Goal: Information Seeking & Learning: Check status

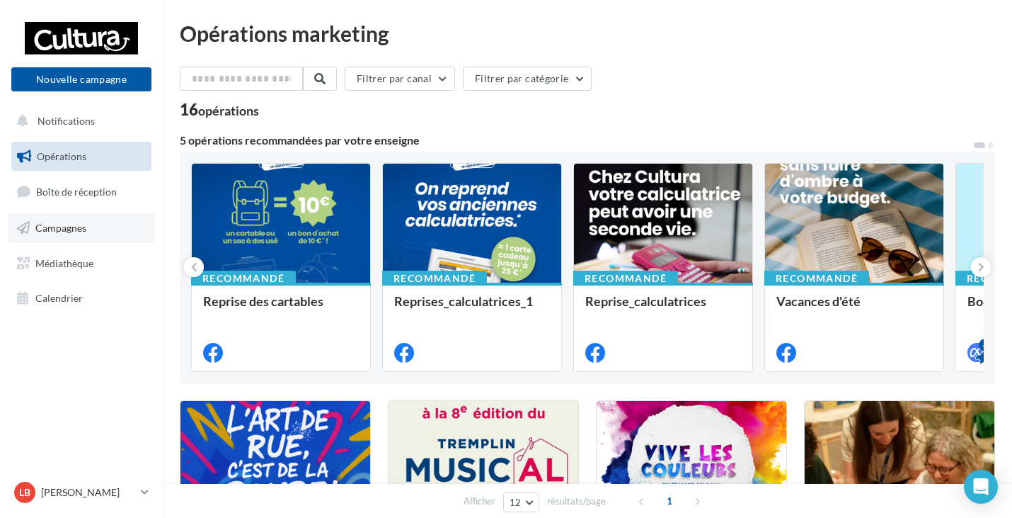
click at [86, 229] on link "Campagnes" at bounding box center [81, 228] width 146 height 30
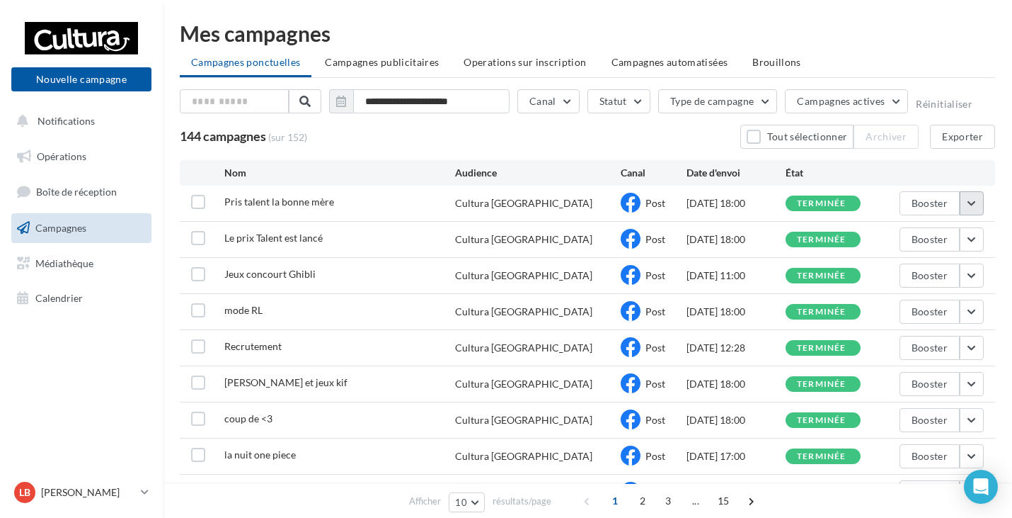
click at [973, 201] on button "button" at bounding box center [972, 203] width 24 height 24
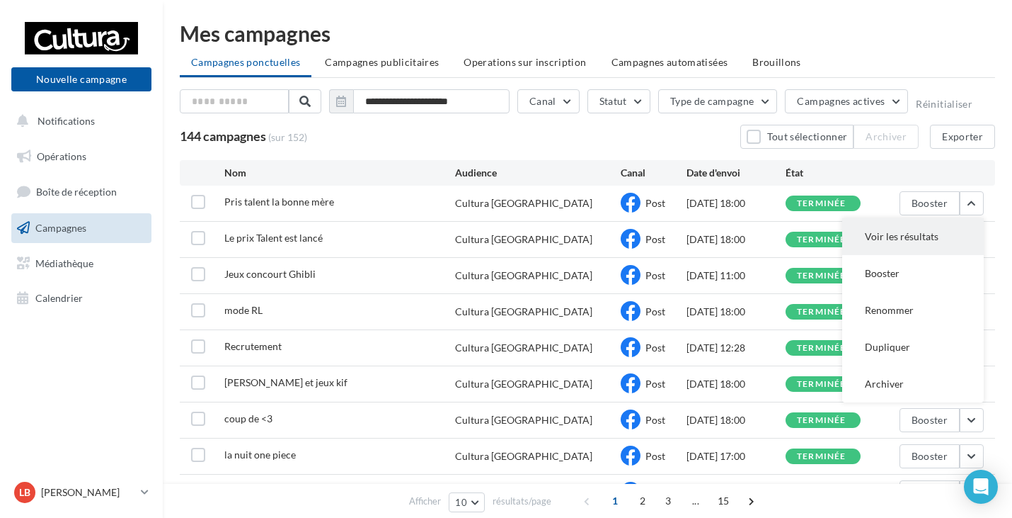
click at [954, 229] on button "Voir les résultats" at bounding box center [913, 236] width 142 height 37
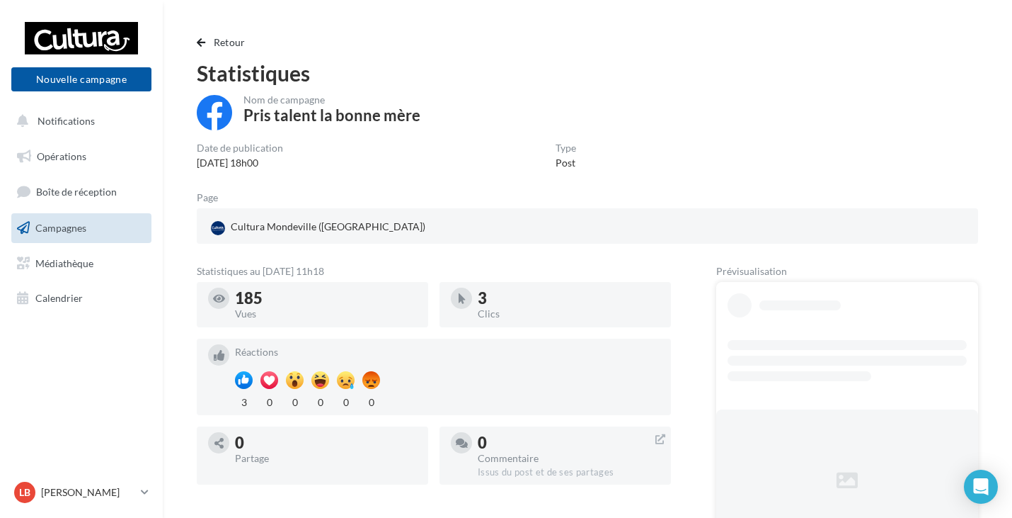
click at [294, 300] on div "185" at bounding box center [326, 298] width 182 height 16
click at [204, 42] on span "button" at bounding box center [201, 43] width 8 height 10
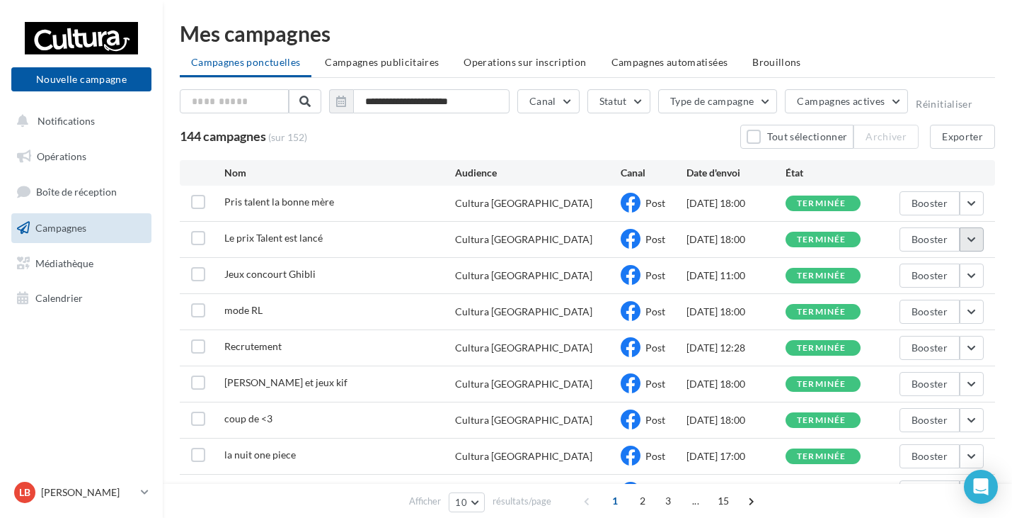
click at [971, 246] on button "button" at bounding box center [972, 239] width 24 height 24
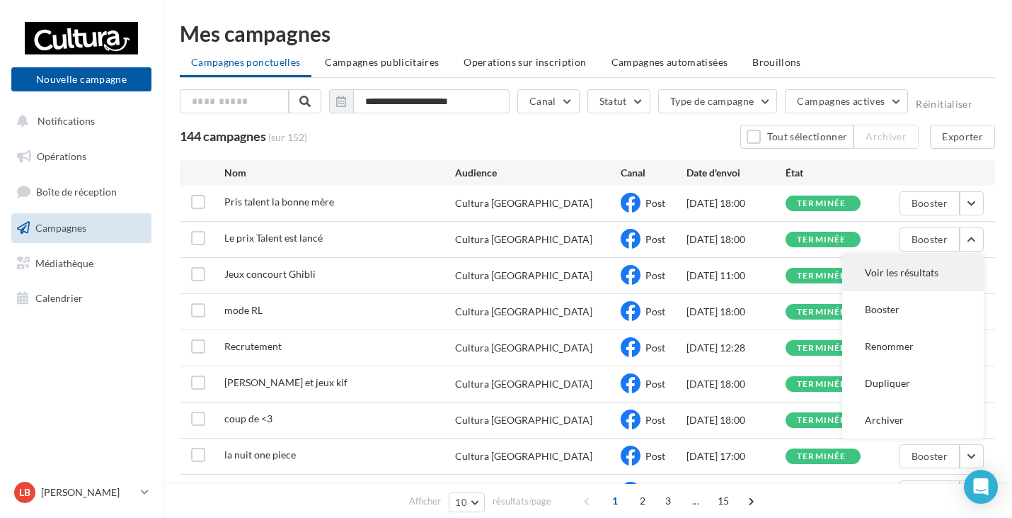
click at [948, 270] on button "Voir les résultats" at bounding box center [913, 272] width 142 height 37
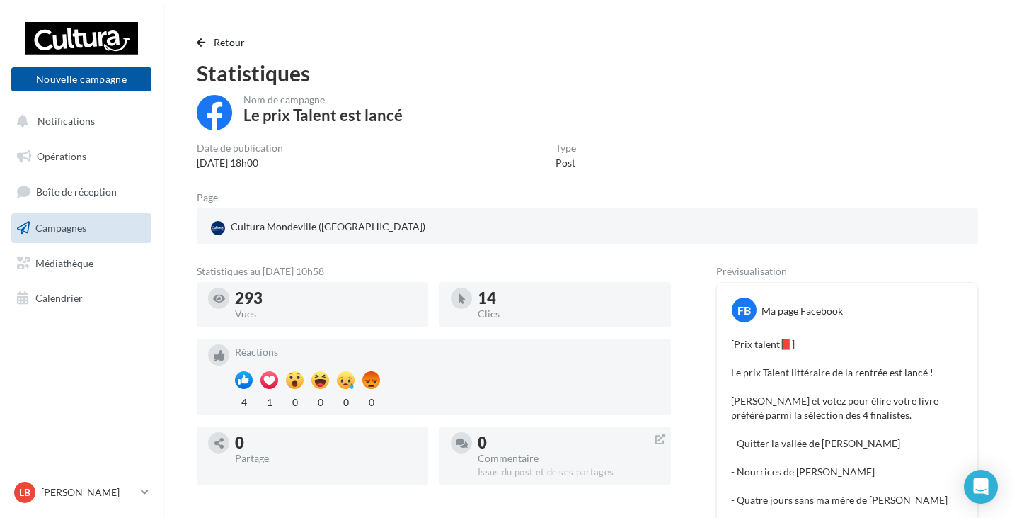
click at [200, 42] on span "button" at bounding box center [201, 43] width 8 height 10
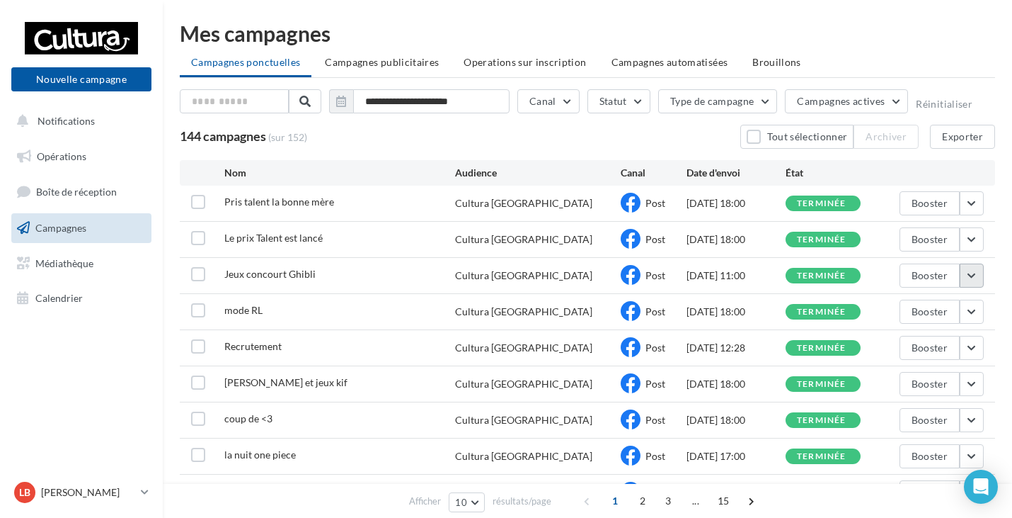
click at [972, 275] on button "button" at bounding box center [972, 275] width 24 height 24
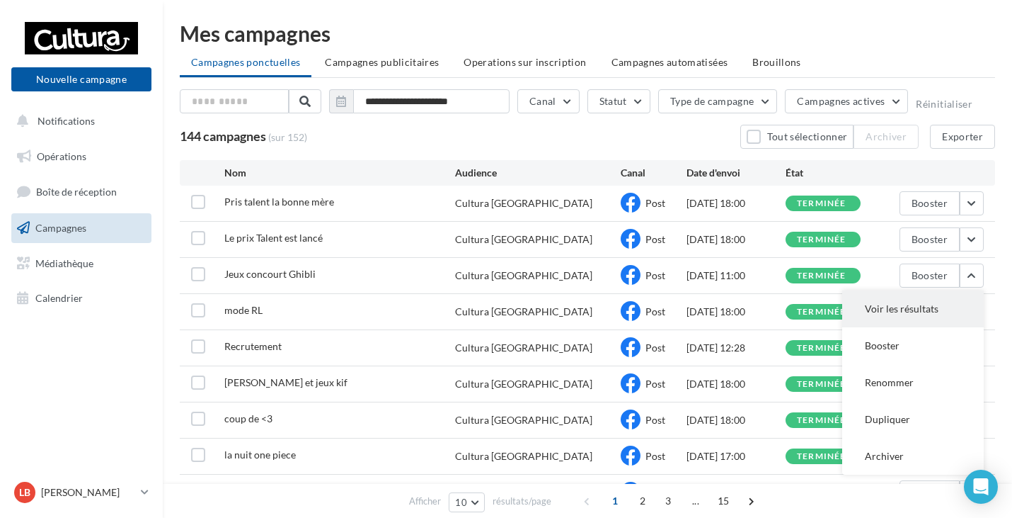
click at [935, 308] on button "Voir les résultats" at bounding box center [913, 308] width 142 height 37
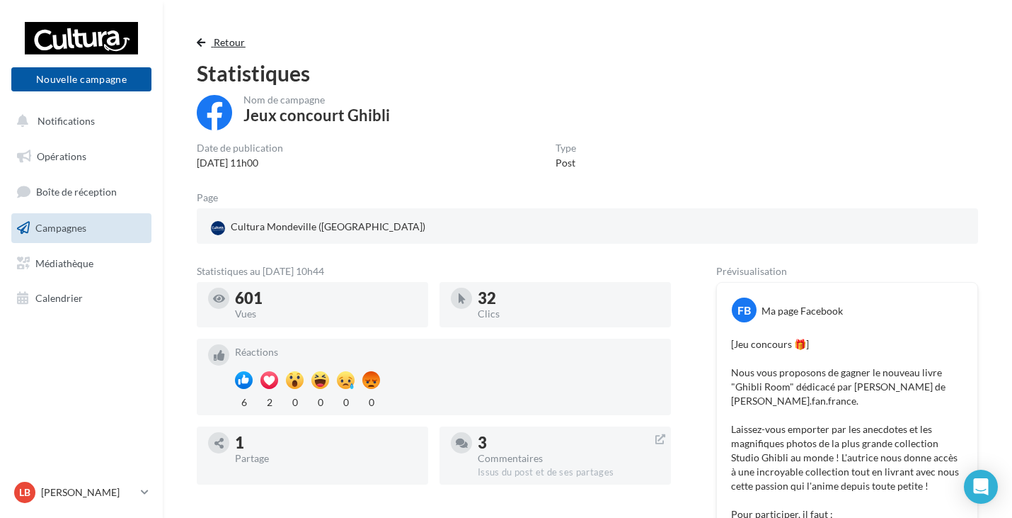
click at [200, 41] on span "button" at bounding box center [201, 43] width 8 height 10
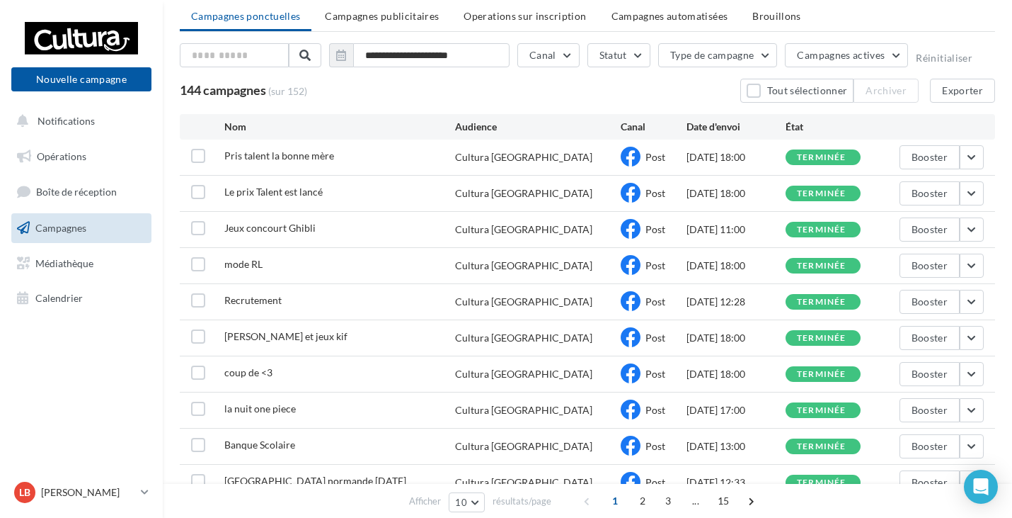
scroll to position [71, 0]
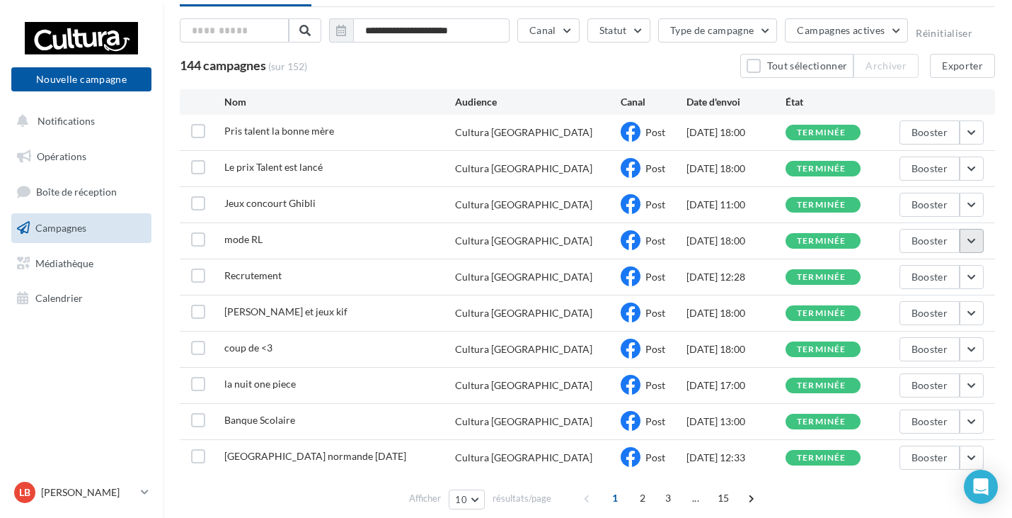
click at [973, 247] on button "button" at bounding box center [972, 241] width 24 height 24
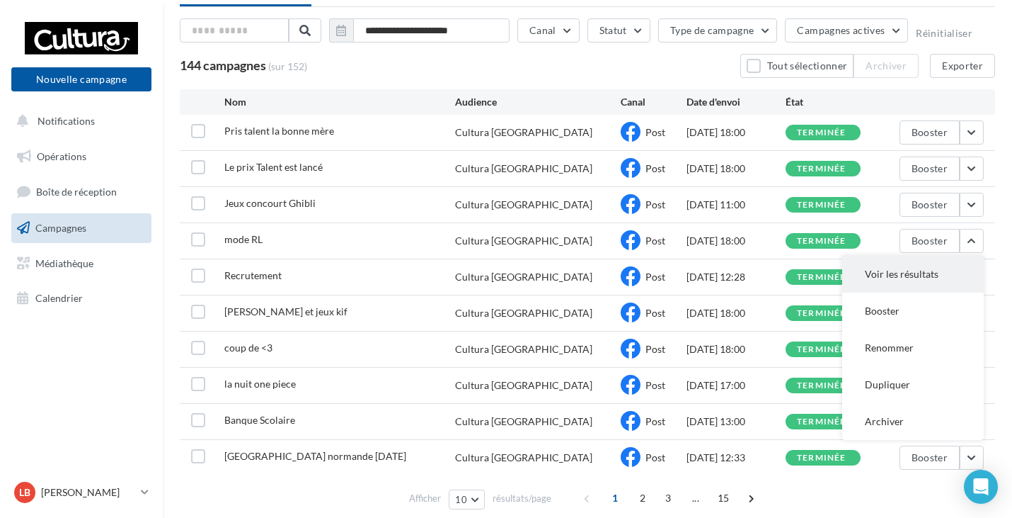
click at [912, 281] on button "Voir les résultats" at bounding box center [913, 274] width 142 height 37
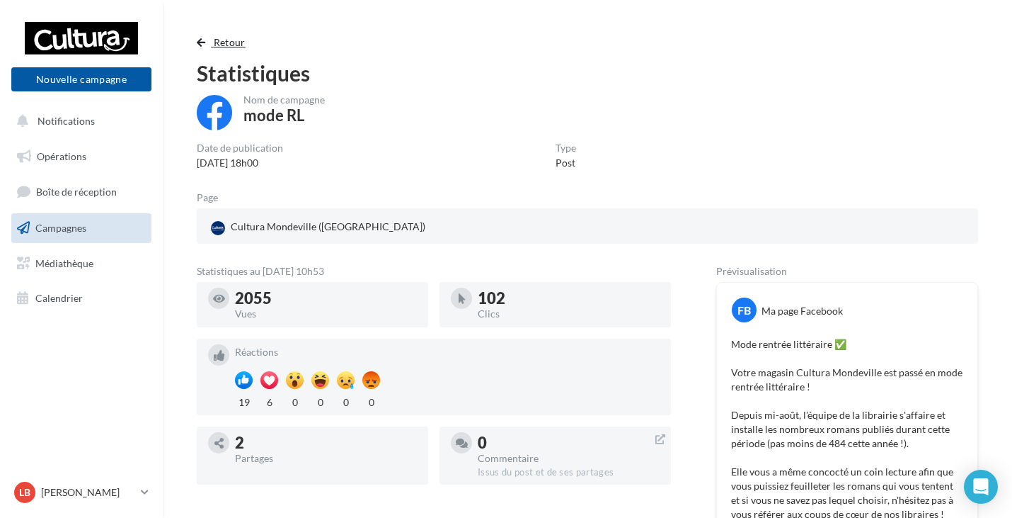
click at [201, 42] on span "button" at bounding box center [201, 43] width 8 height 10
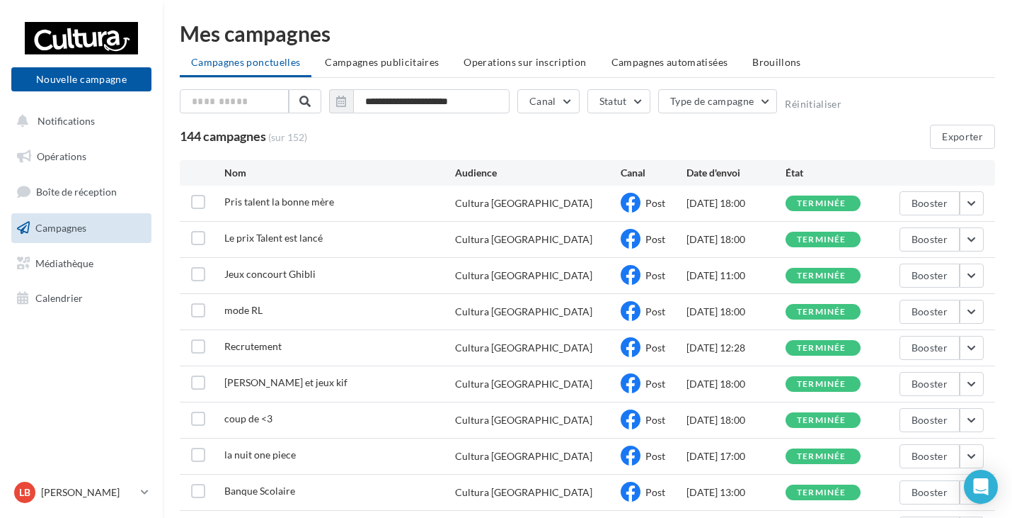
scroll to position [71, 0]
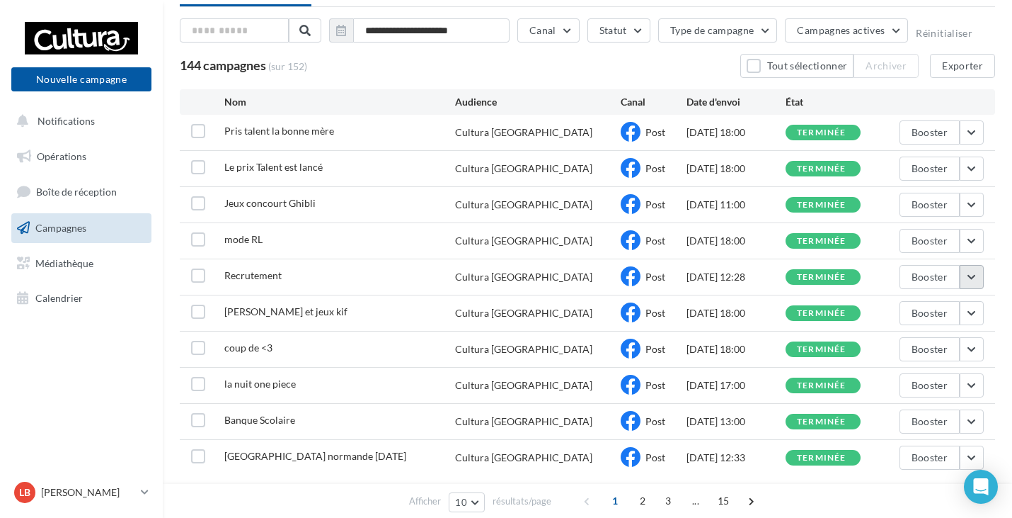
click at [971, 275] on button "button" at bounding box center [972, 277] width 24 height 24
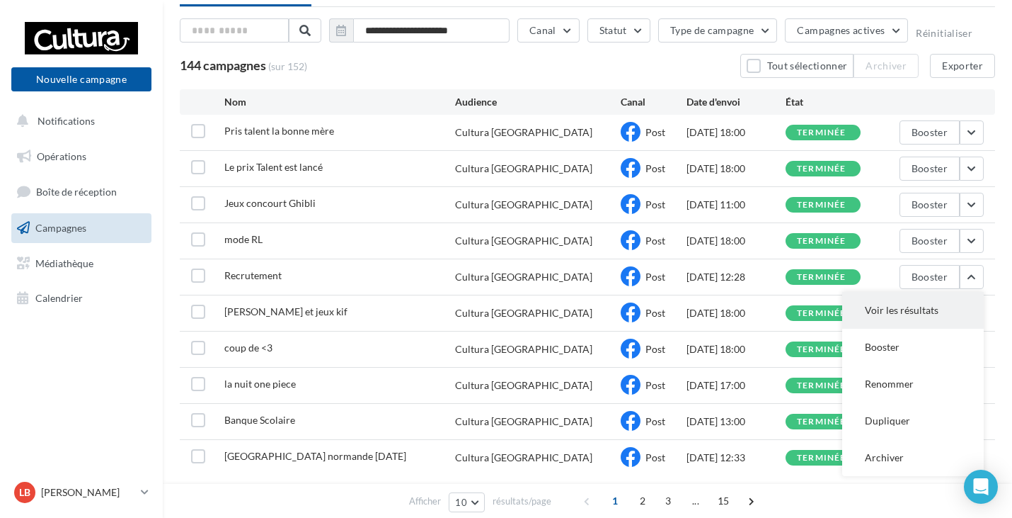
click at [898, 308] on button "Voir les résultats" at bounding box center [913, 310] width 142 height 37
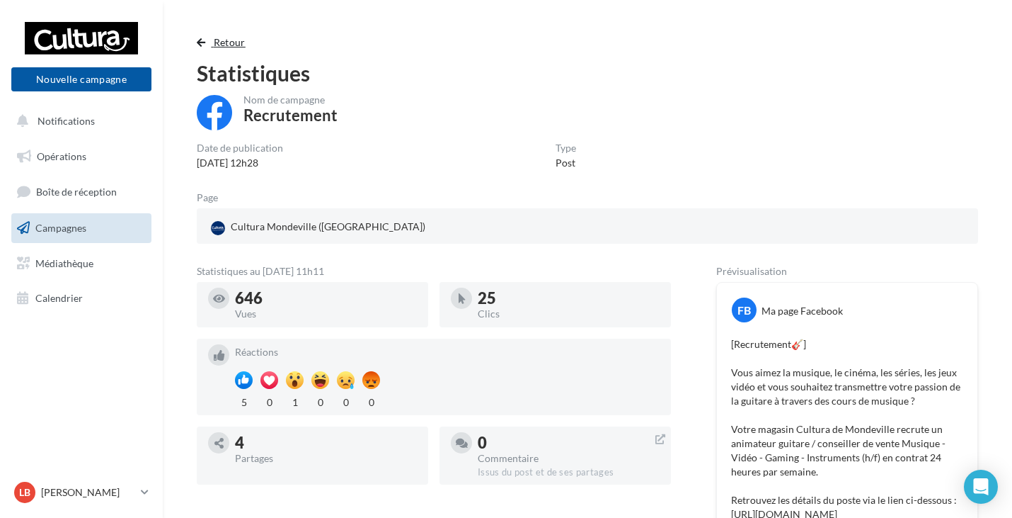
click at [202, 42] on span "button" at bounding box center [201, 43] width 8 height 10
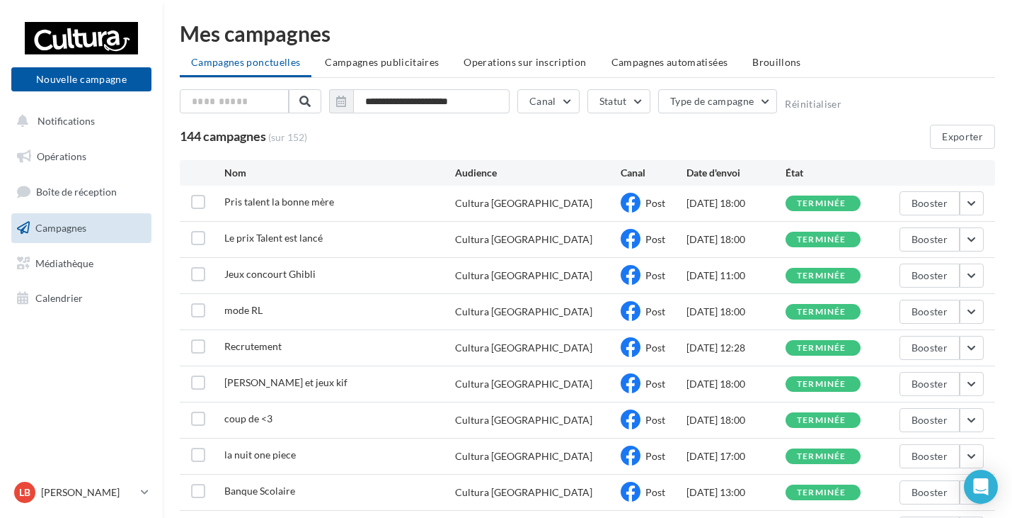
scroll to position [71, 0]
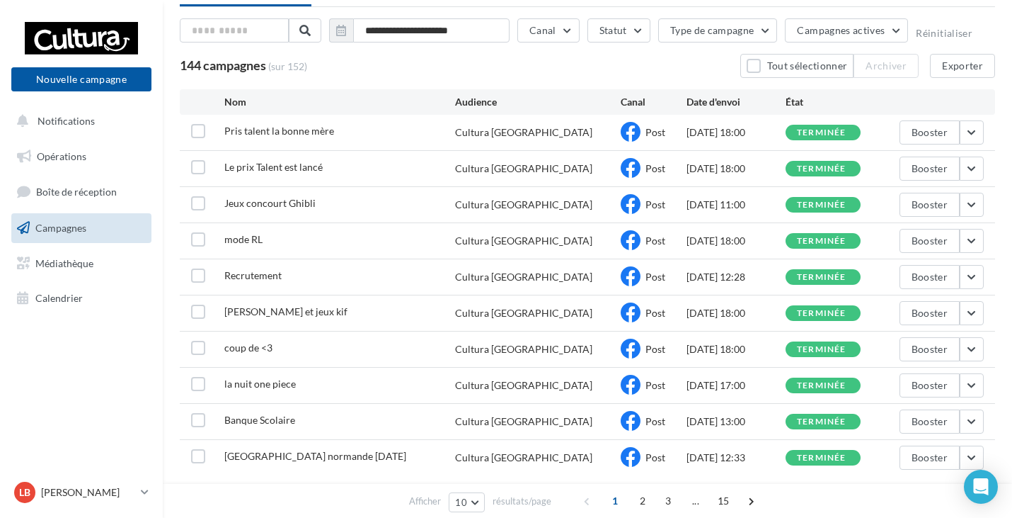
click at [98, 393] on nav "Nouvelle campagne Nouvelle campagne Notifications Opérations Boîte de réception…" at bounding box center [81, 259] width 163 height 518
click at [81, 265] on span "Médiathèque" at bounding box center [64, 262] width 58 height 12
